Goal: Information Seeking & Learning: Learn about a topic

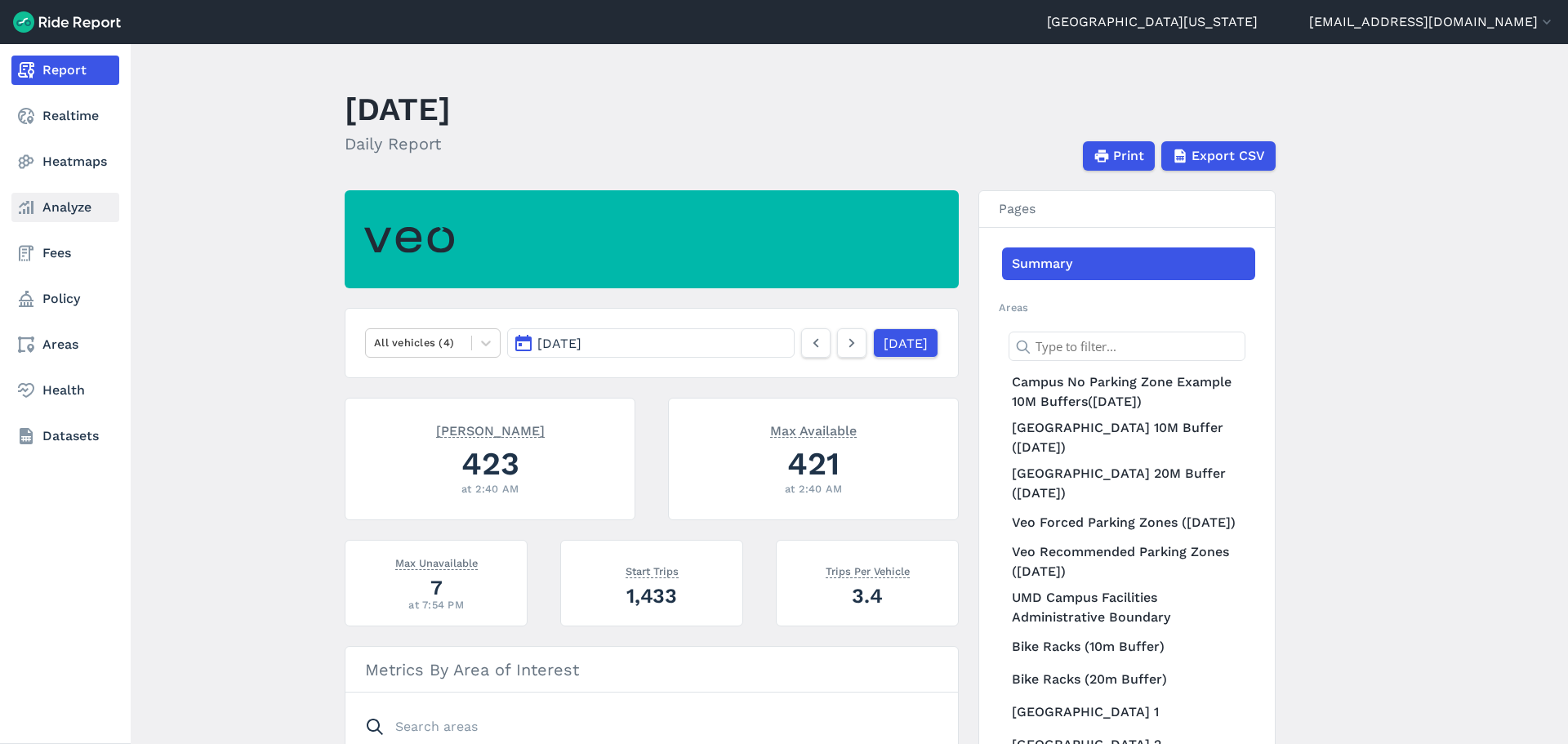
click at [58, 206] on link "Analyze" at bounding box center [65, 206] width 107 height 29
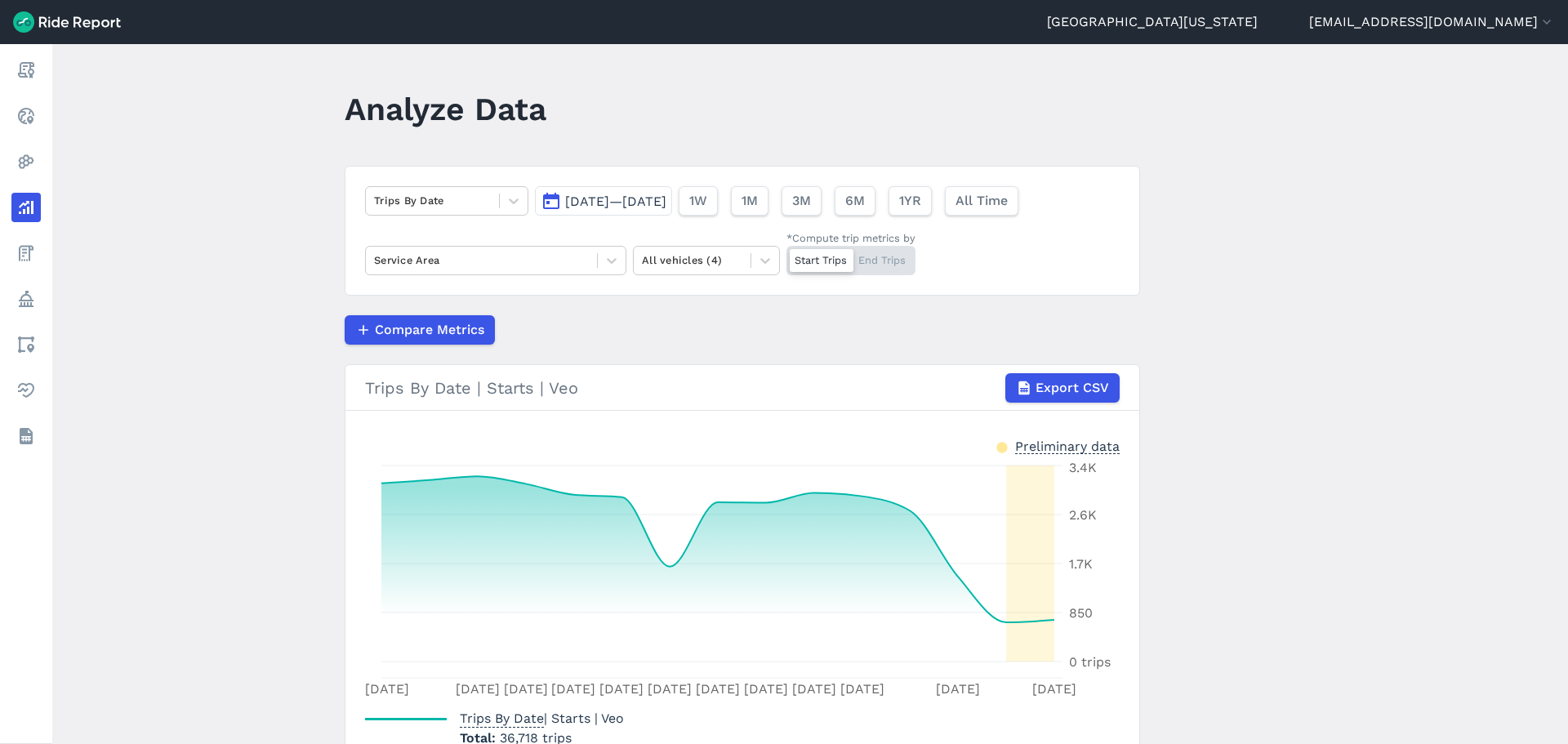
click at [609, 201] on span "[DATE]—[DATE]" at bounding box center [616, 201] width 102 height 16
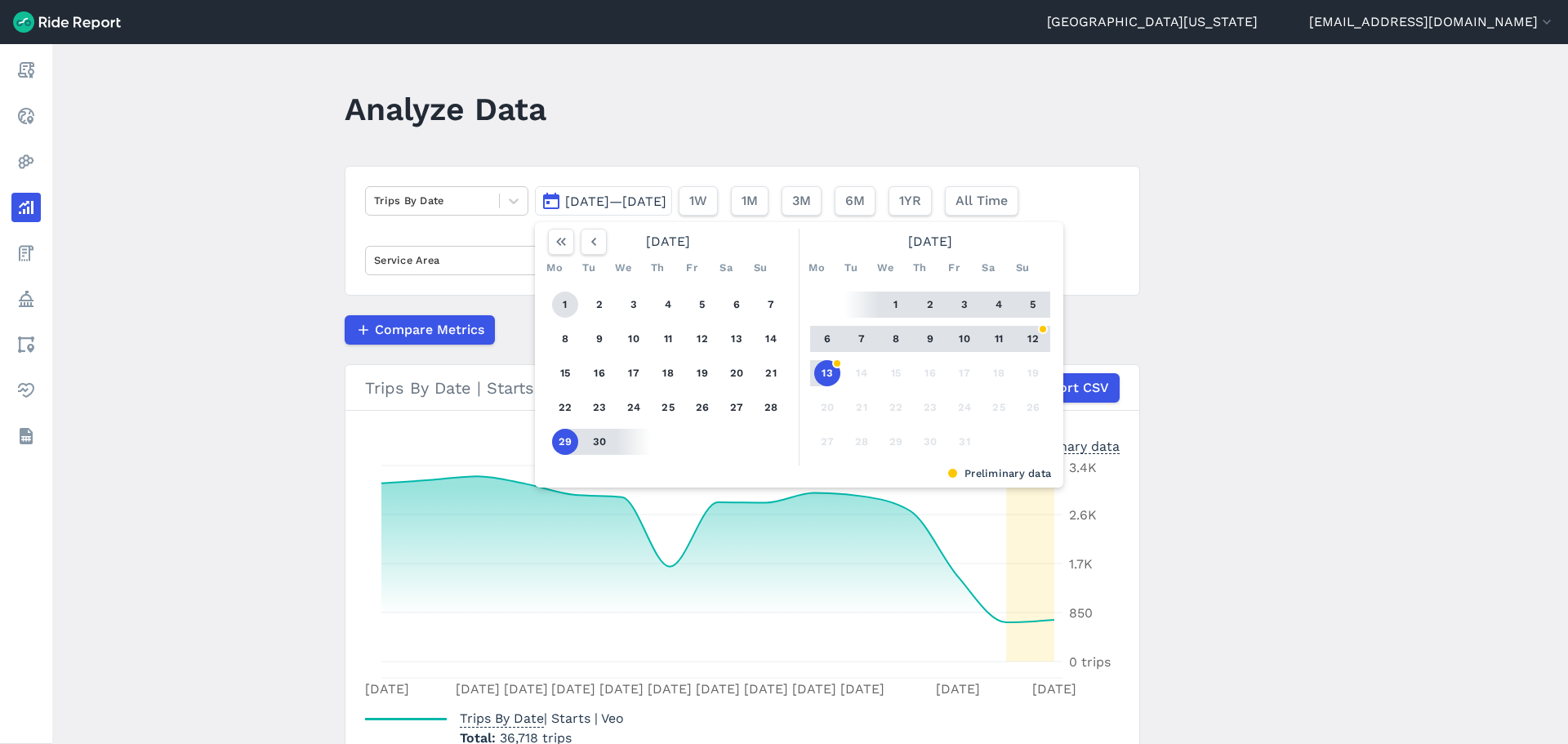
click at [566, 306] on button "1" at bounding box center [565, 304] width 26 height 26
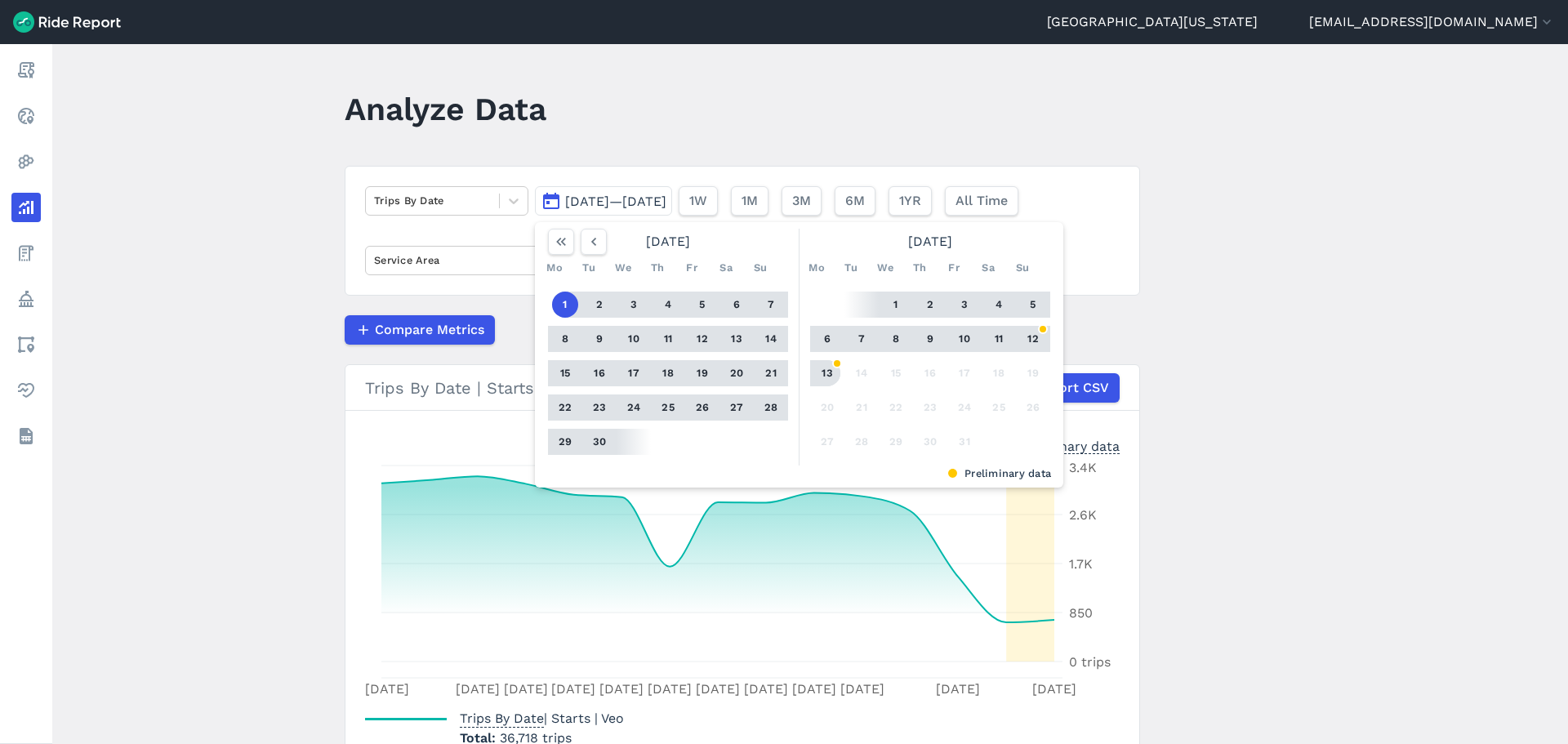
click at [829, 368] on button "13" at bounding box center [827, 373] width 26 height 26
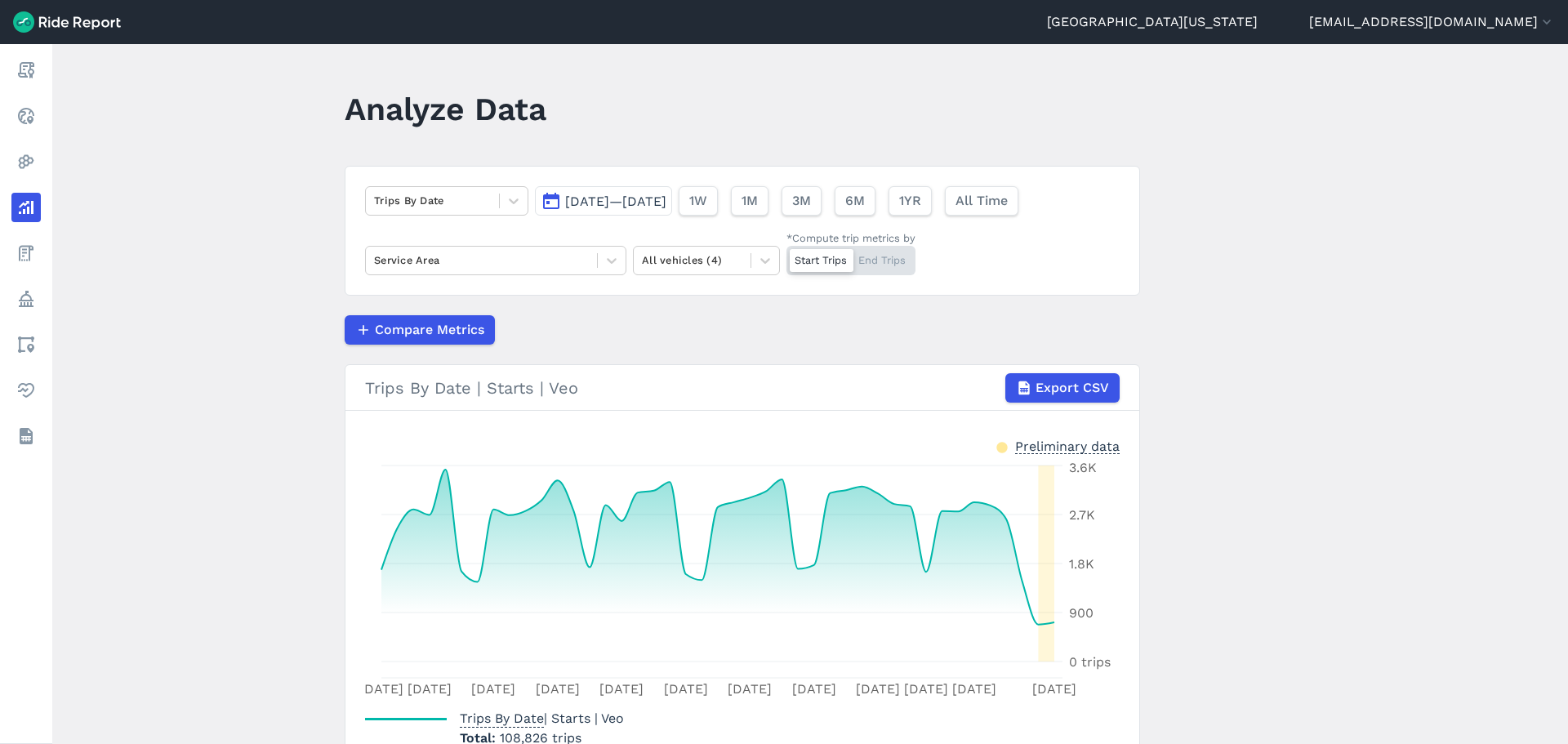
scroll to position [82, 0]
